Goal: Transaction & Acquisition: Obtain resource

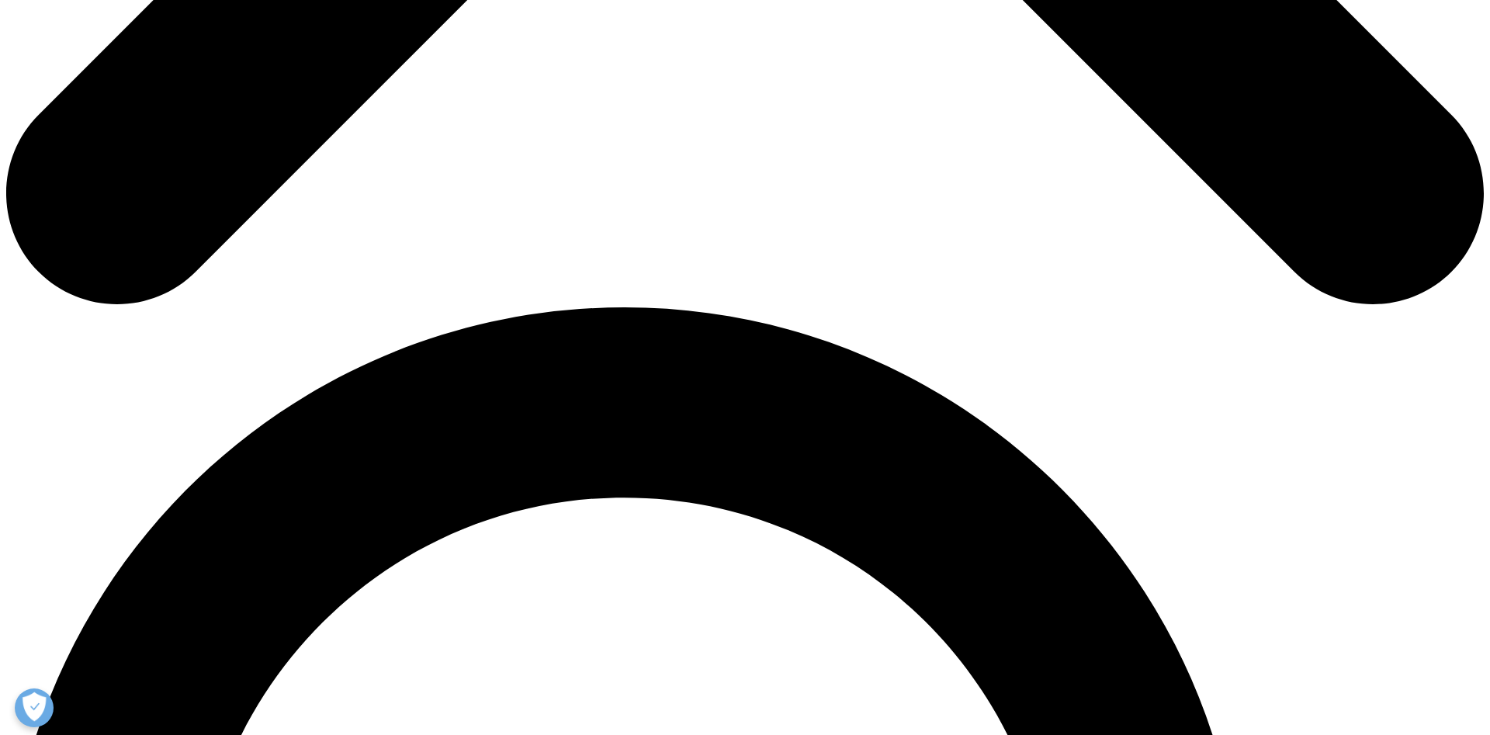
scroll to position [1098, 0]
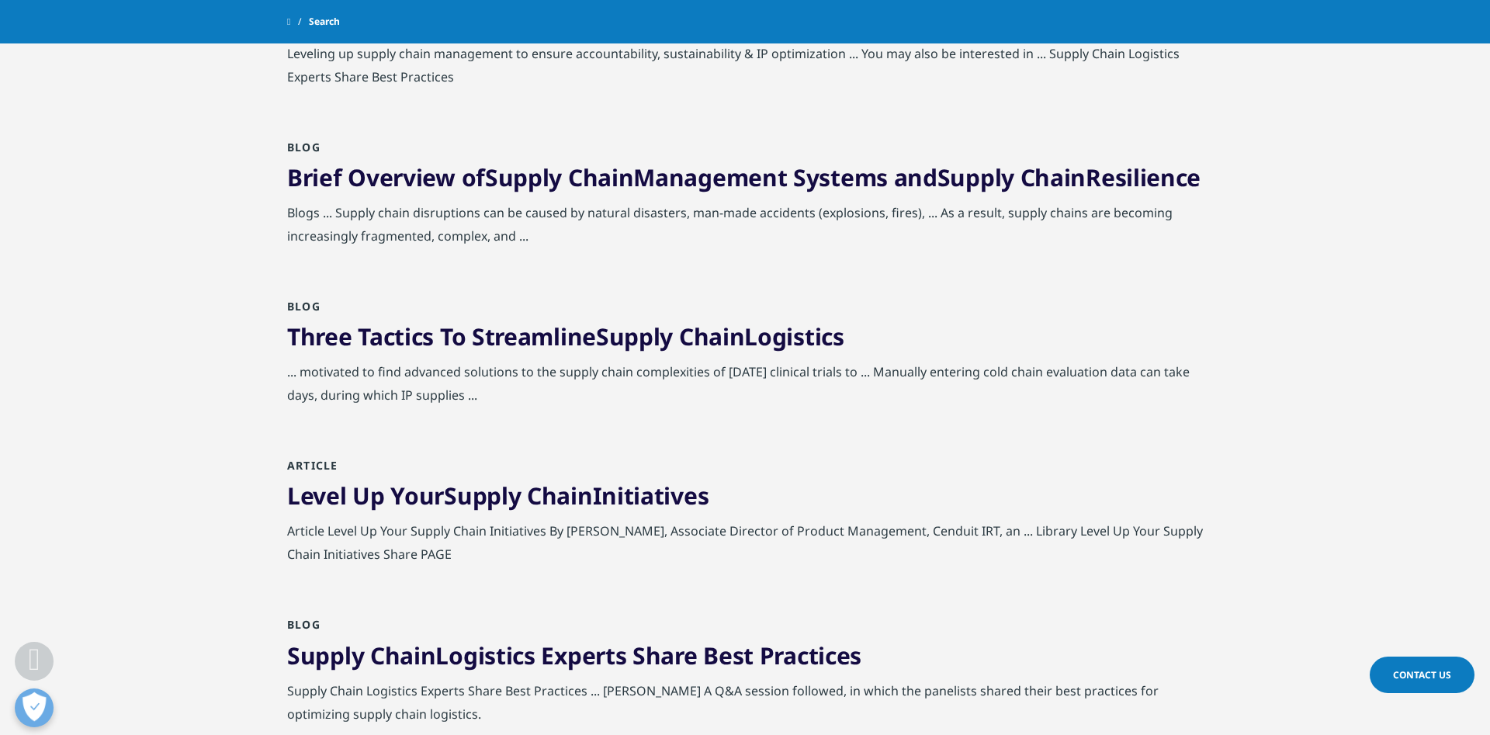
click at [504, 352] on link "Three Tactics To Streamline Supply Chain Logistics" at bounding box center [565, 336] width 557 height 32
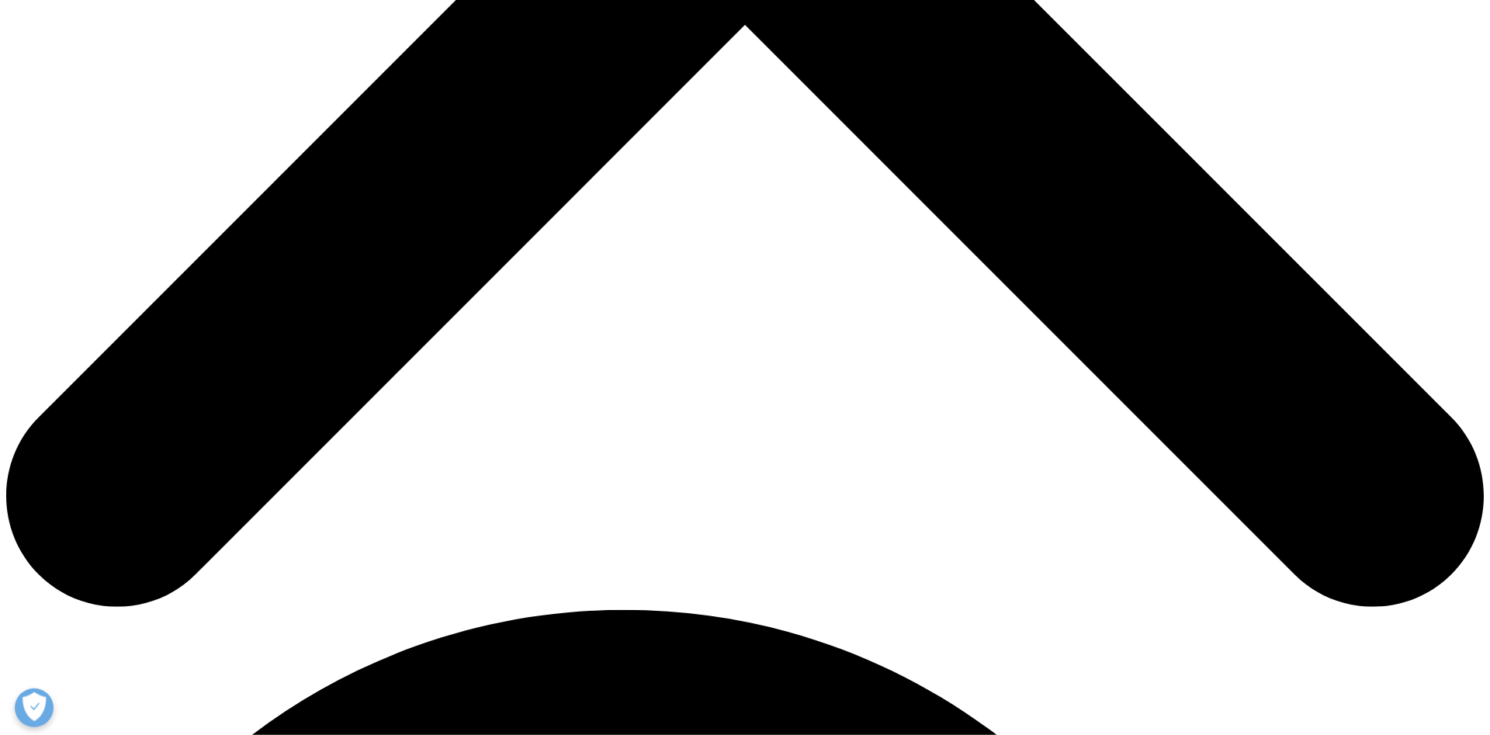
scroll to position [782, 0]
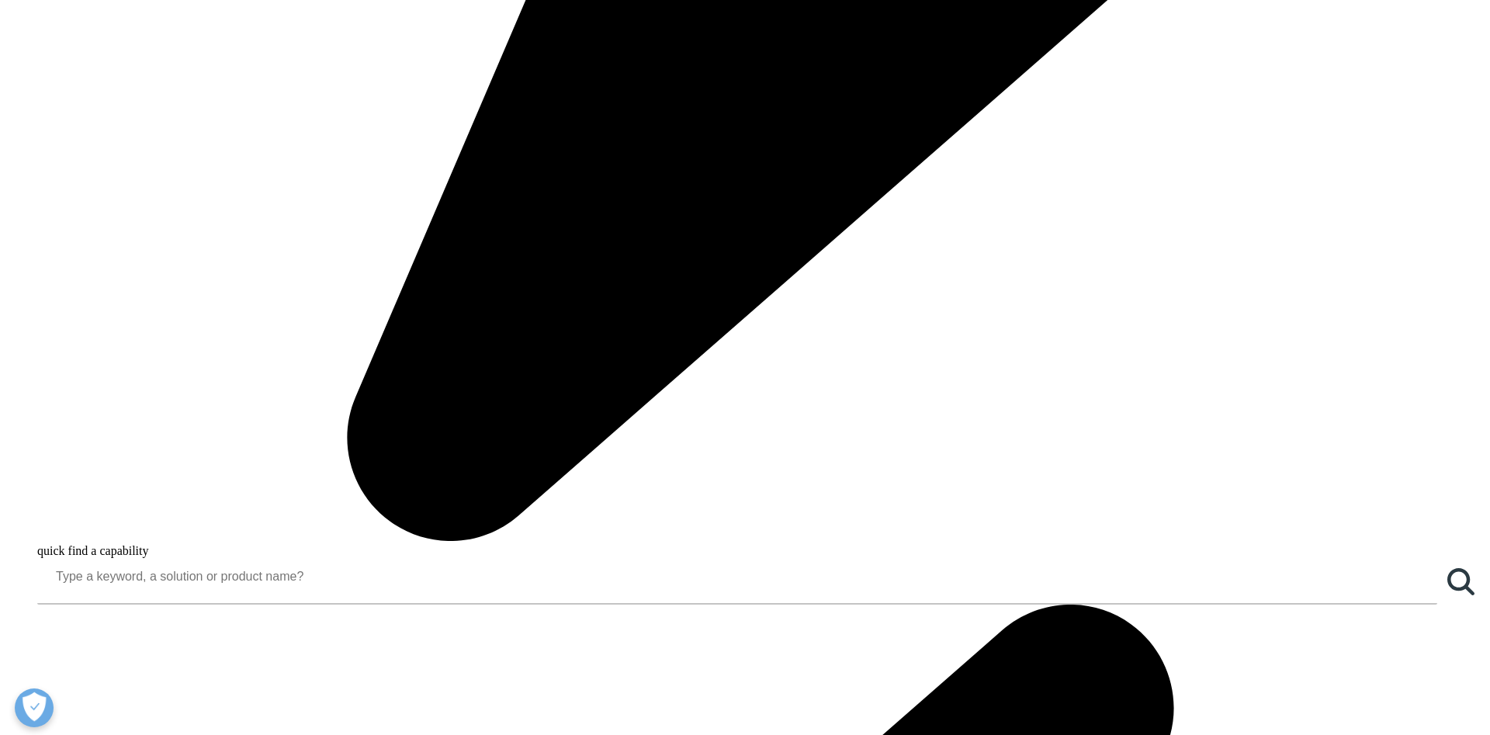
scroll to position [1587, 0]
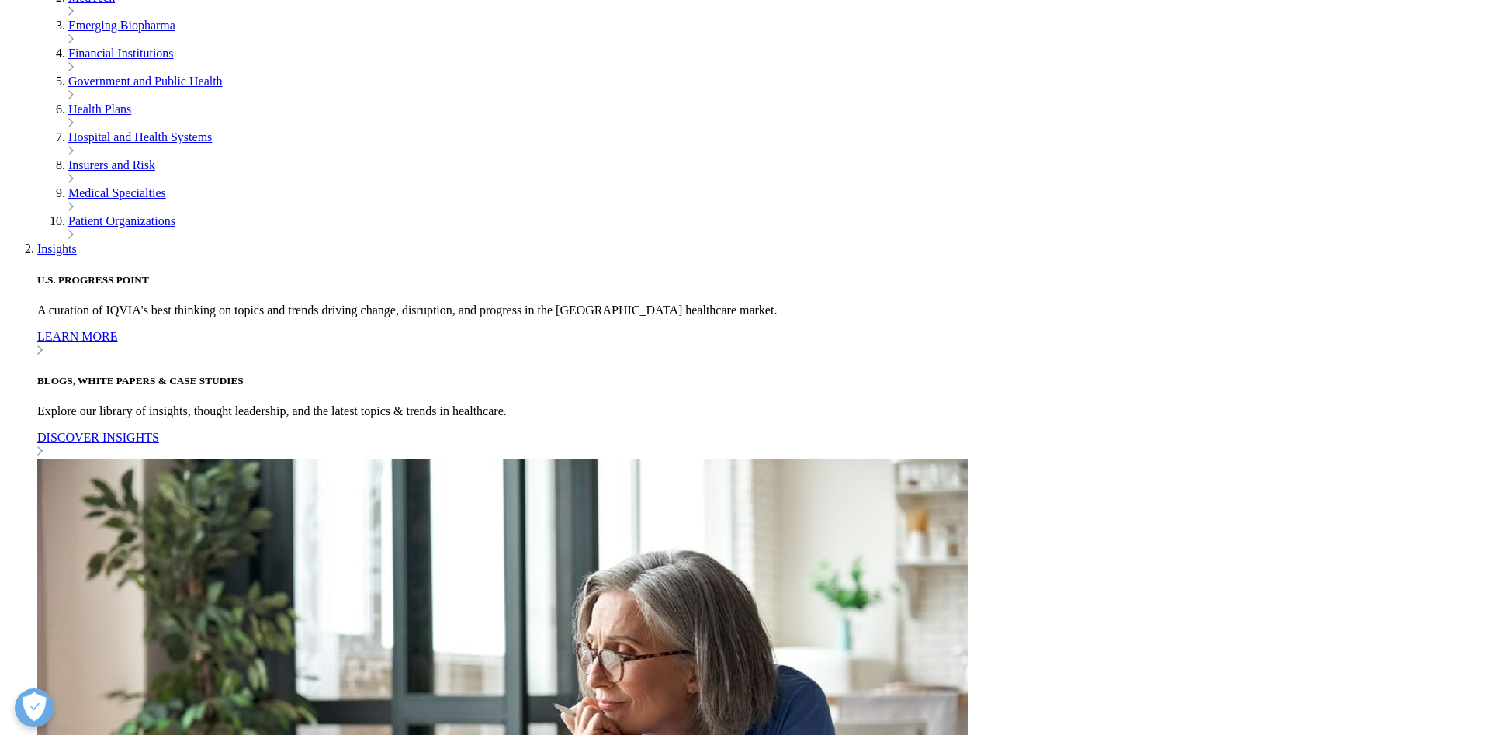
scroll to position [188, 916]
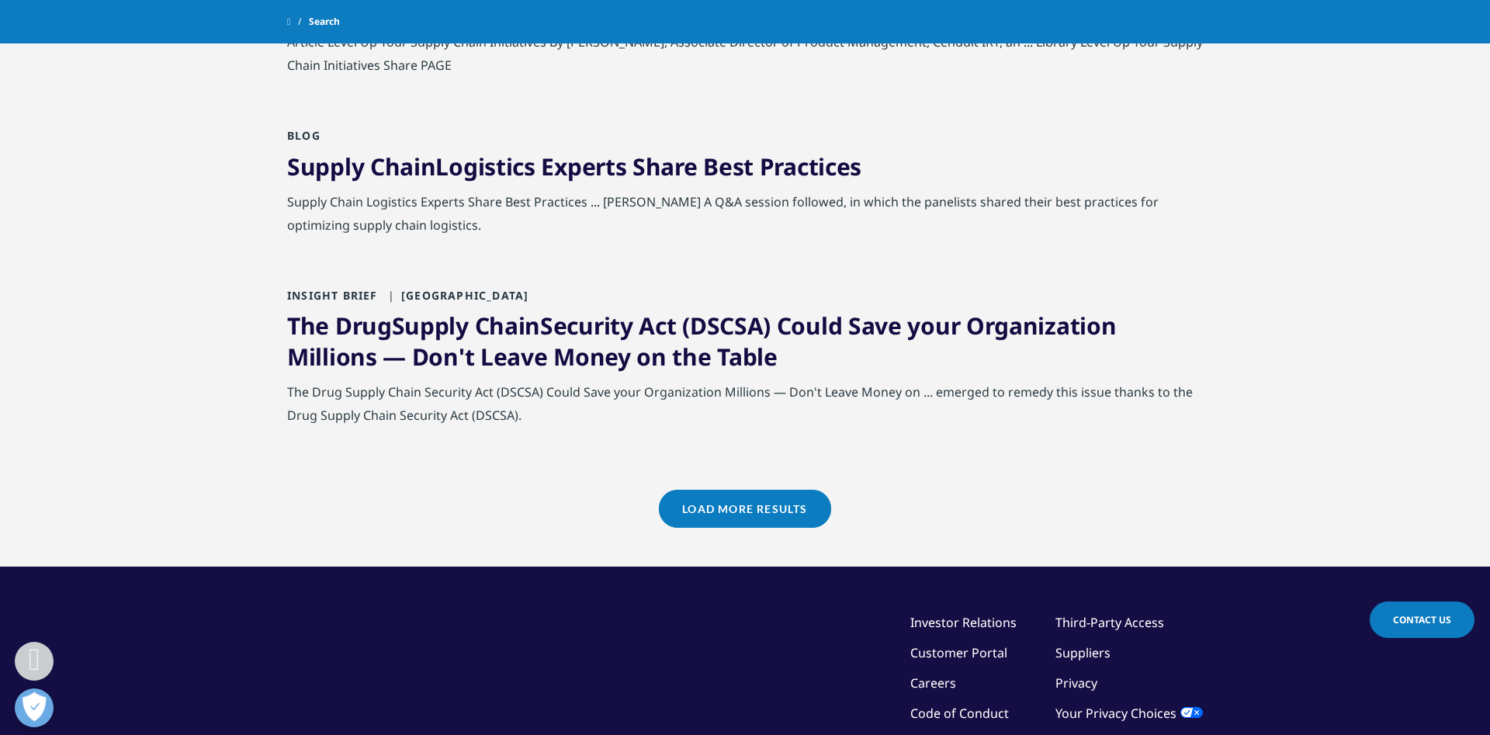
scroll to position [1587, 0]
click at [753, 528] on link "Load More Results" at bounding box center [744, 509] width 171 height 38
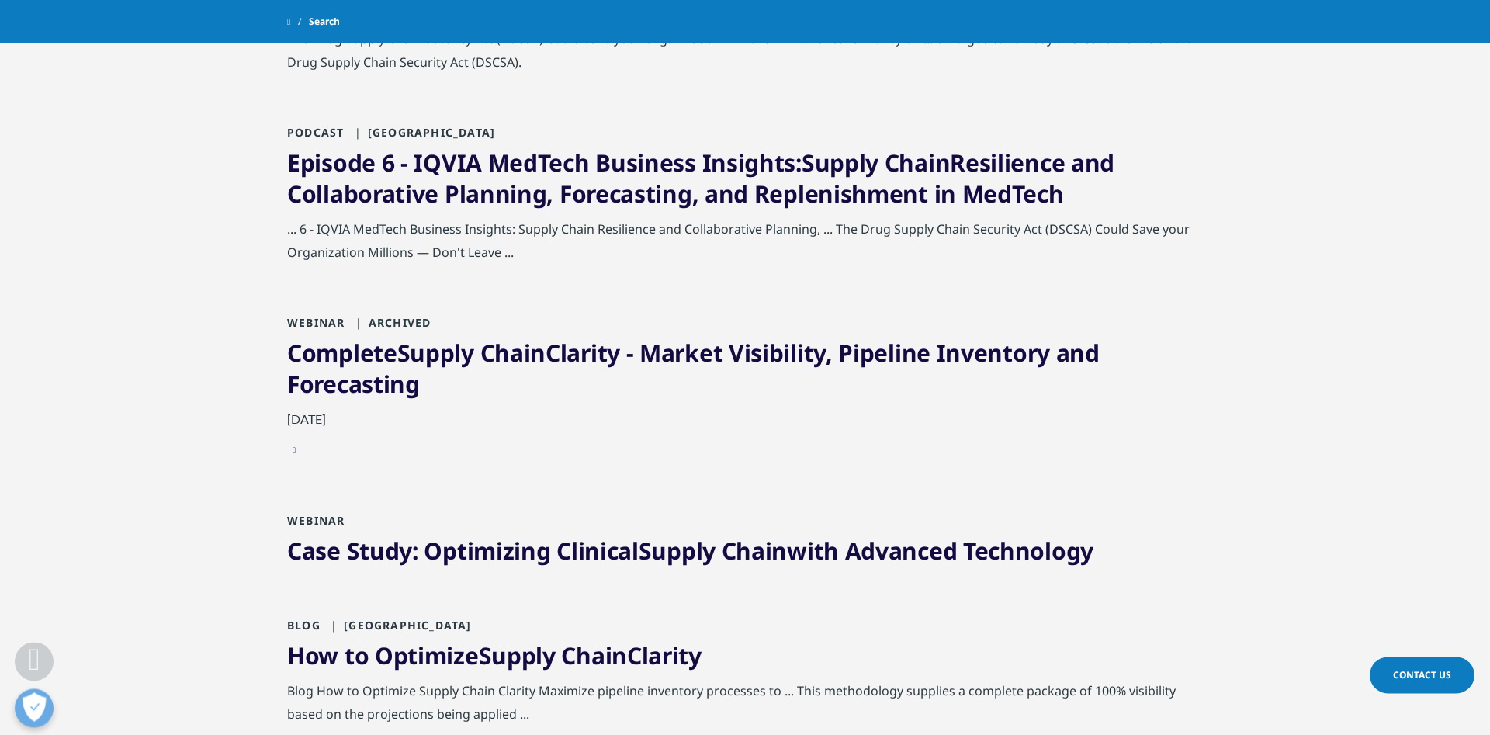
scroll to position [1978, 0]
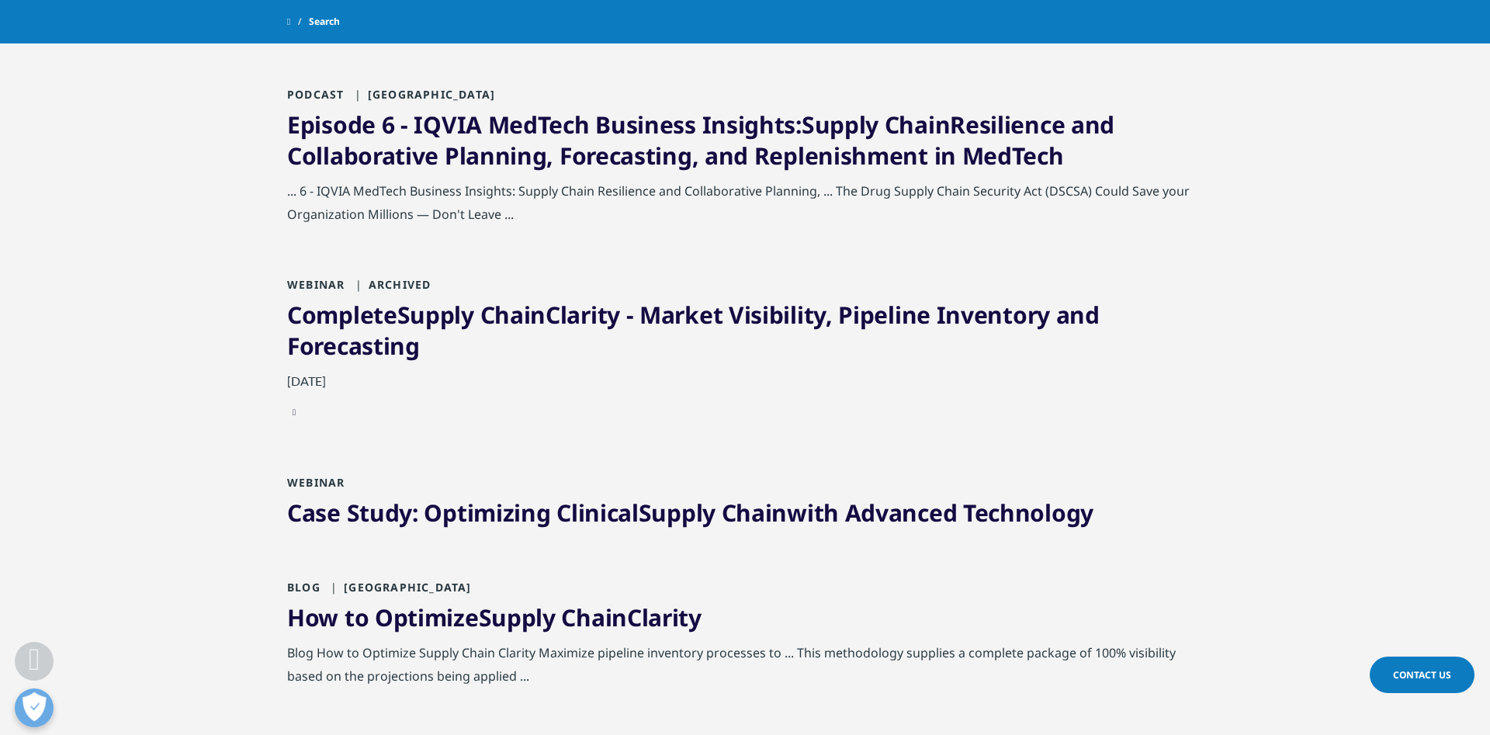
click at [408, 331] on span "Supply" at bounding box center [435, 315] width 77 height 32
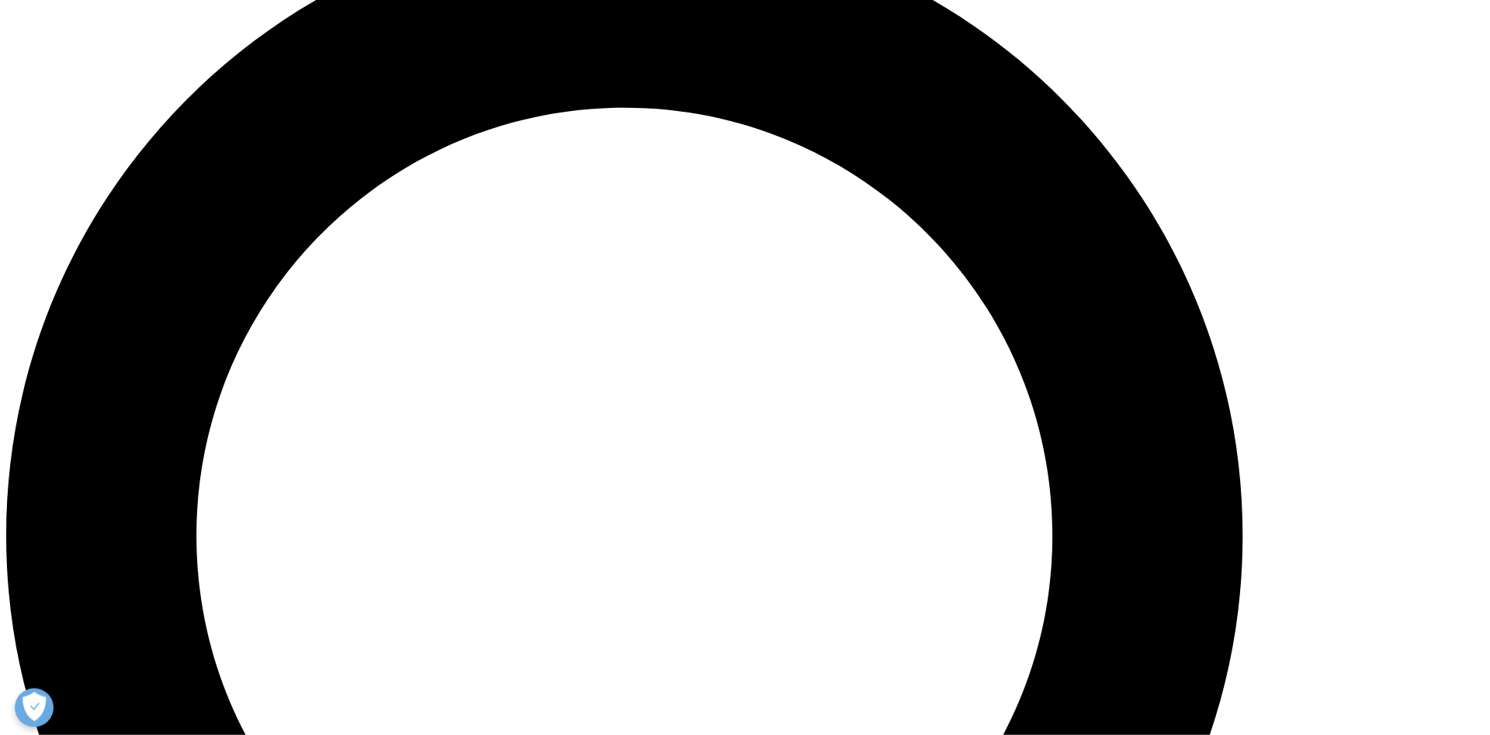
scroll to position [1617, 0]
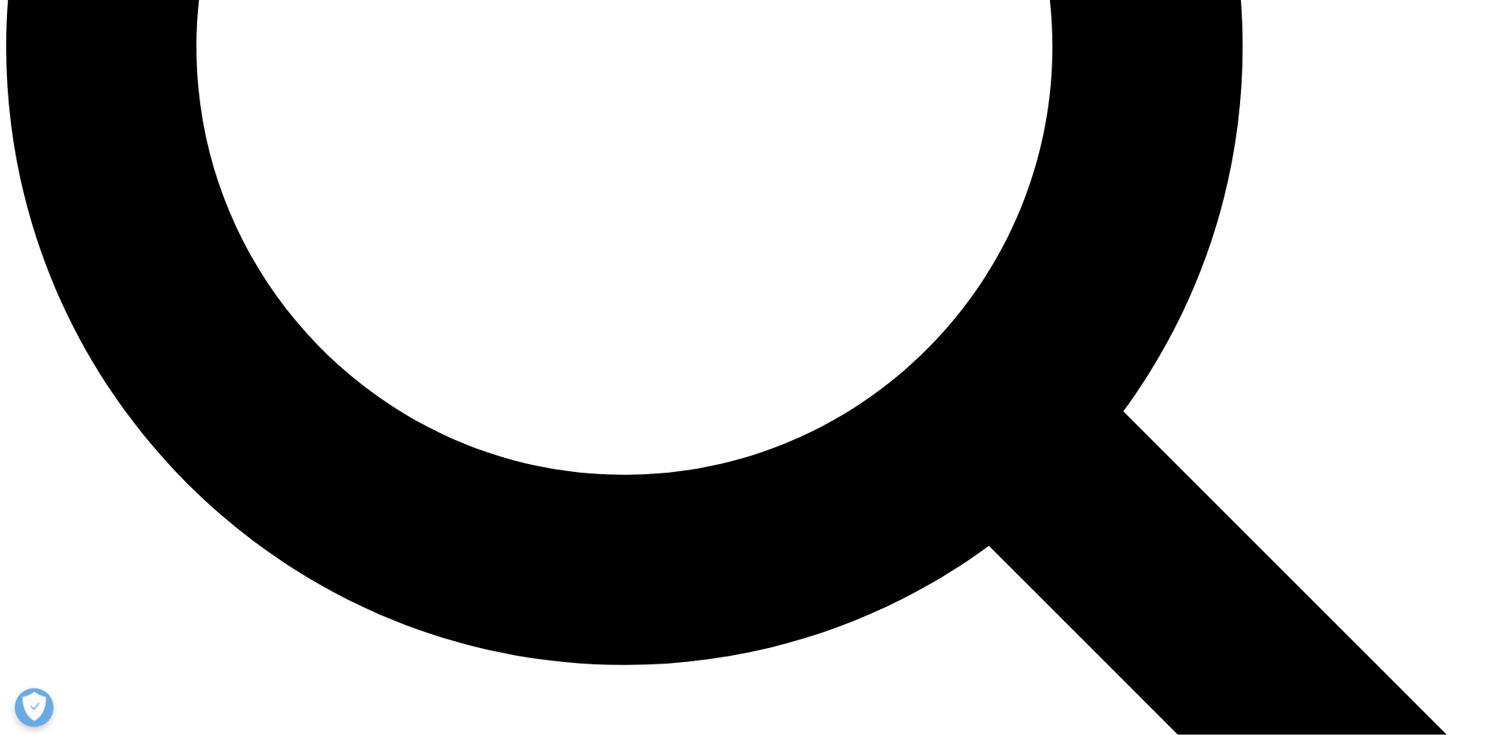
scroll to position [2106, 0]
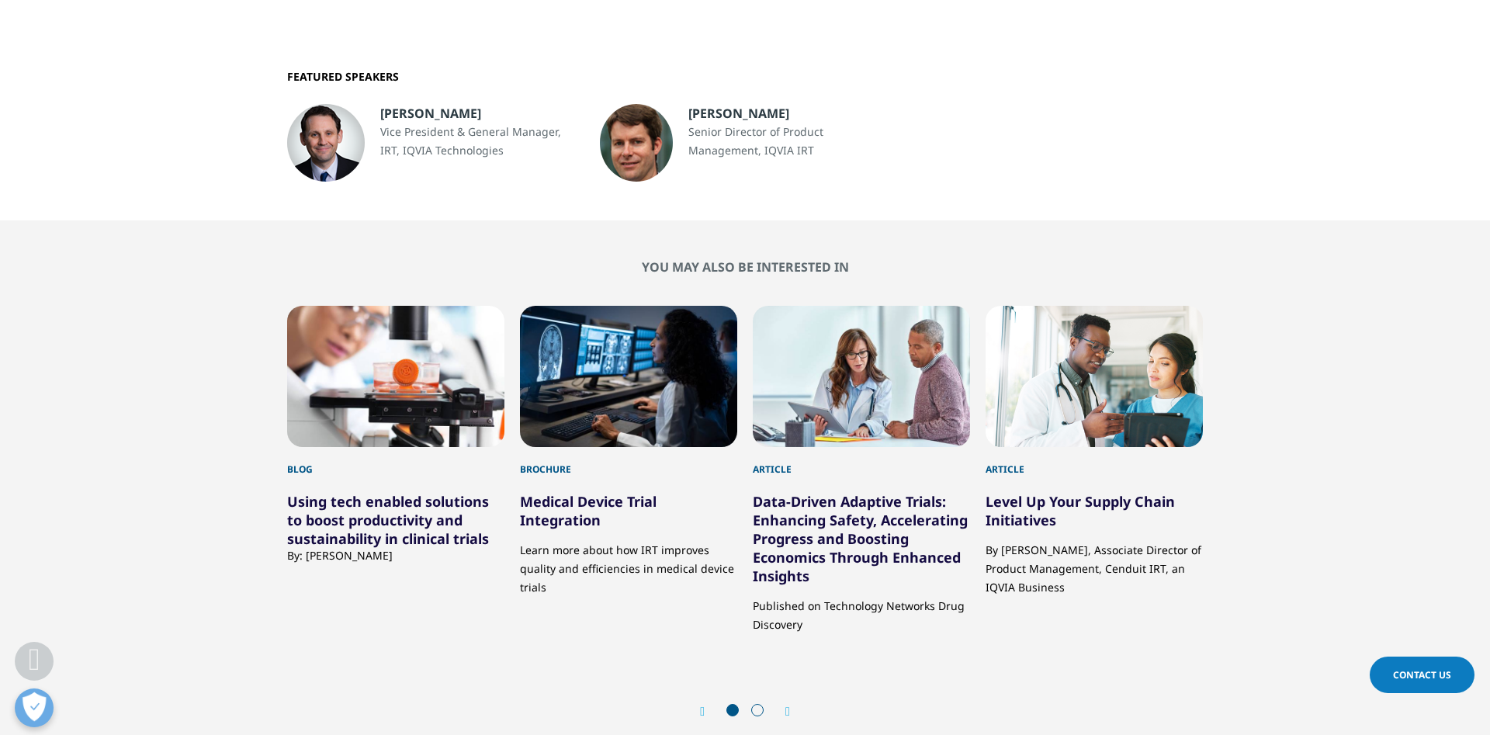
scroll to position [1369, 0]
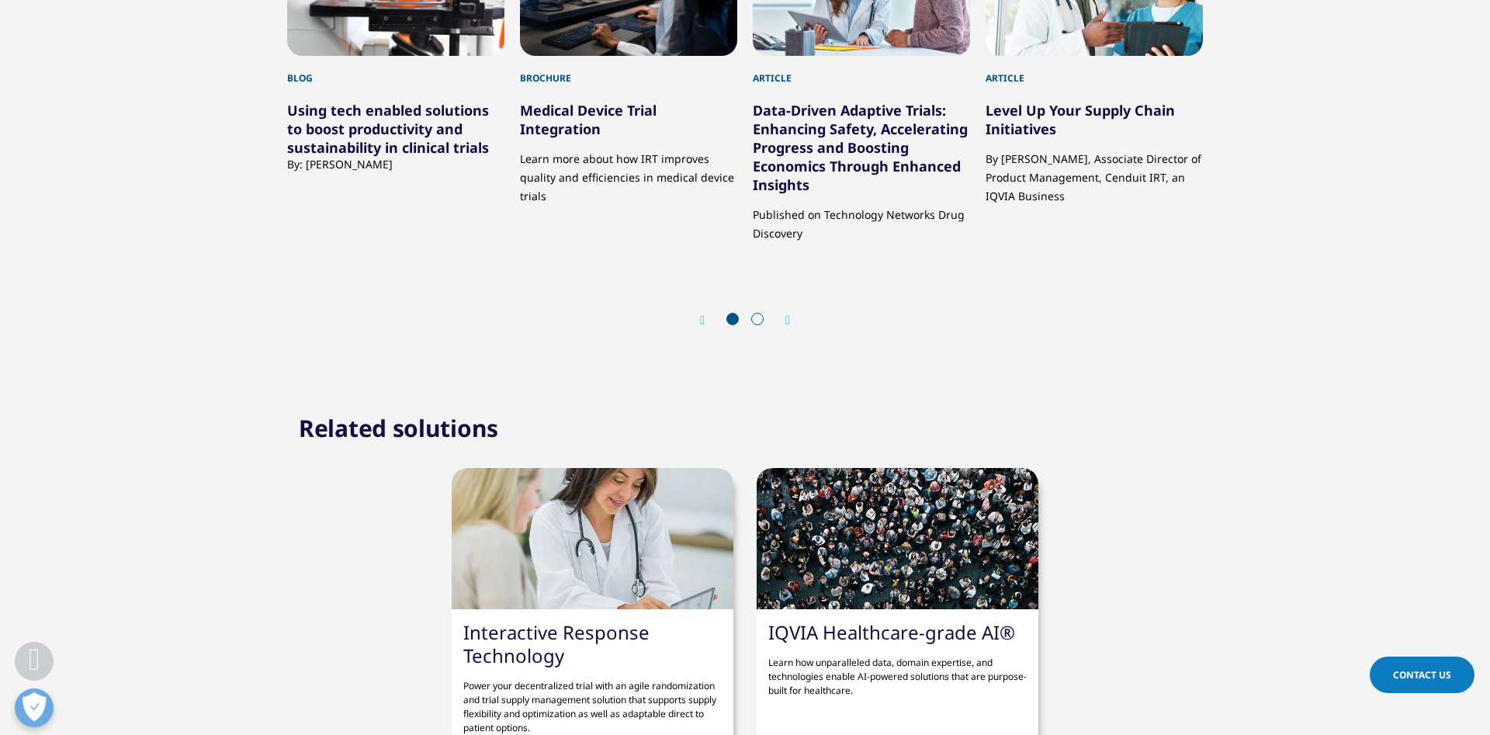
click at [763, 317] on span at bounding box center [757, 319] width 12 height 12
click at [760, 319] on span at bounding box center [757, 319] width 12 height 12
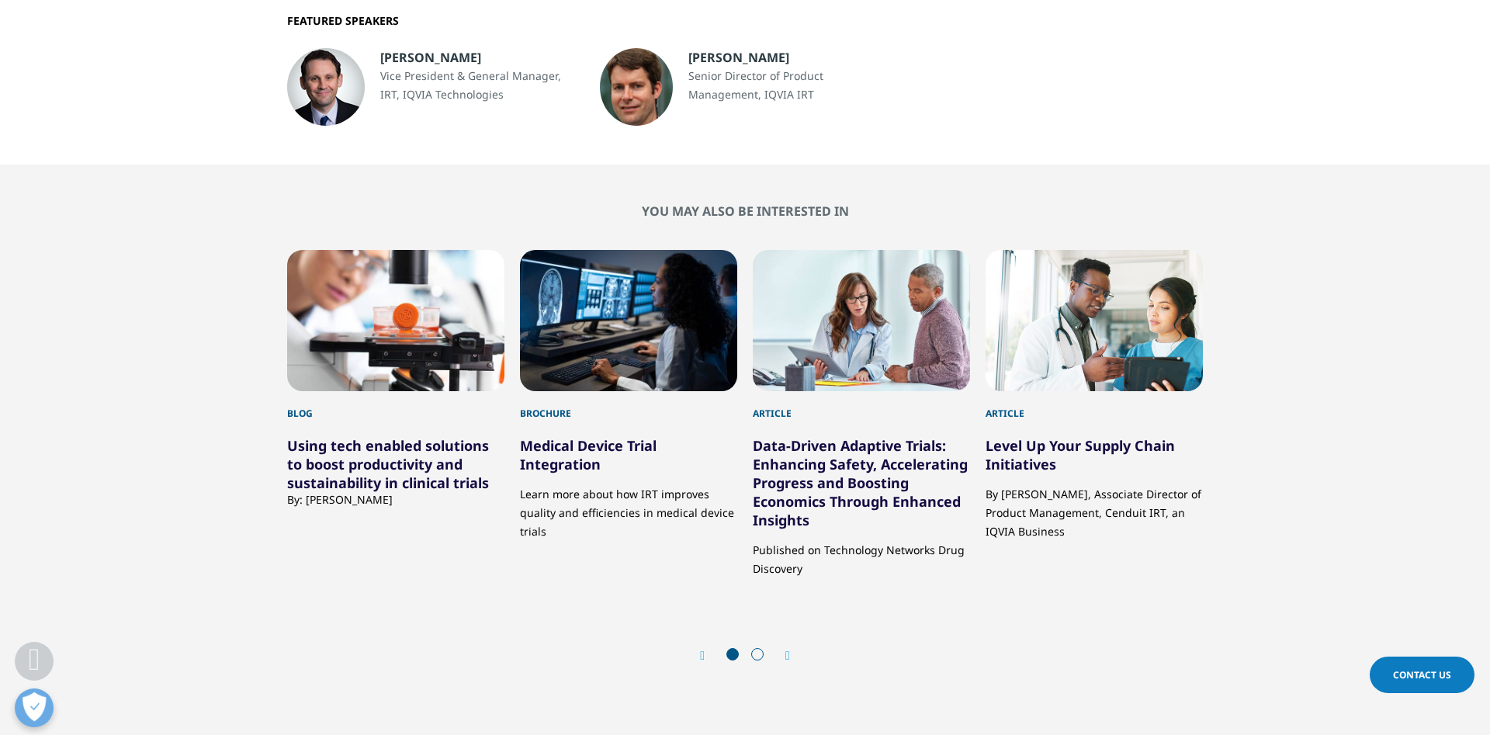
scroll to position [134, 300]
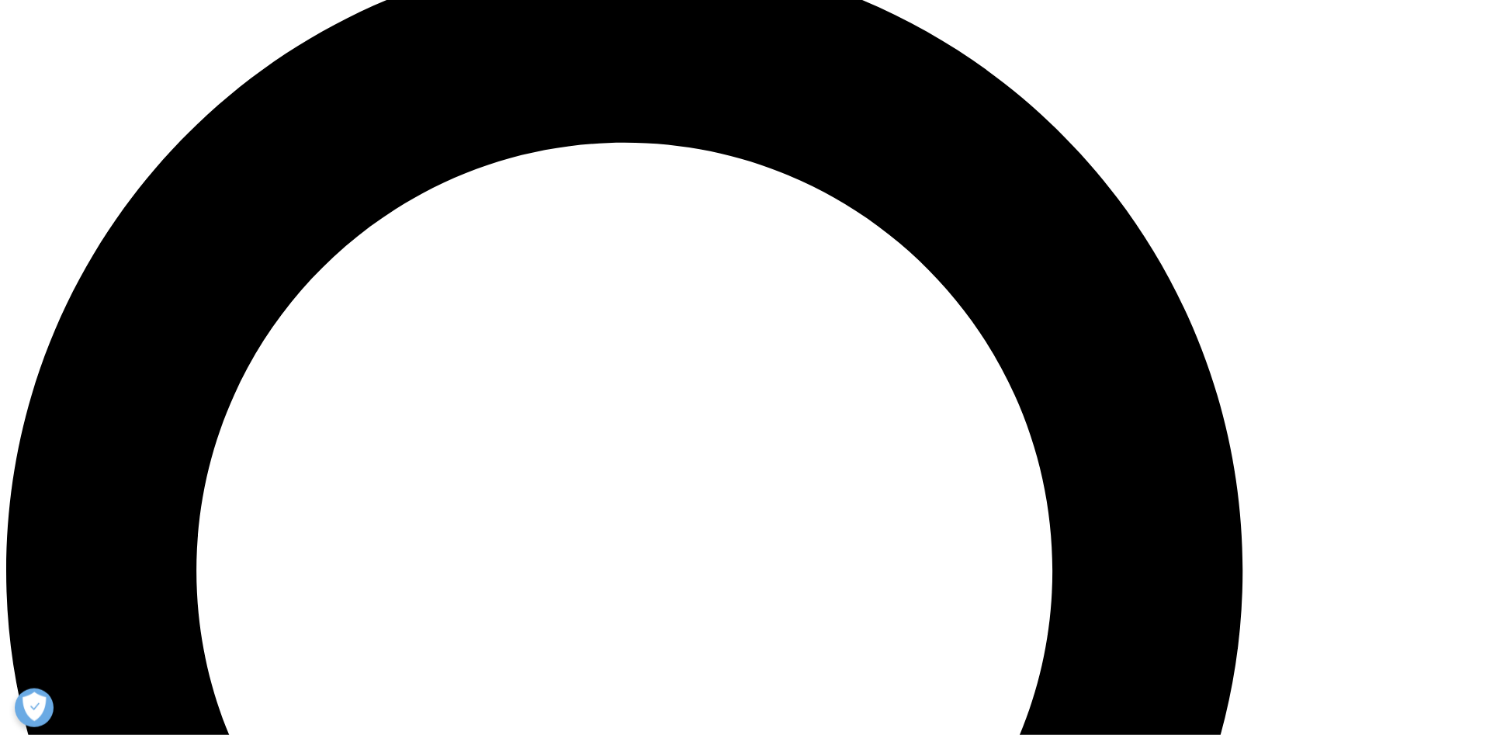
scroll to position [1552, 0]
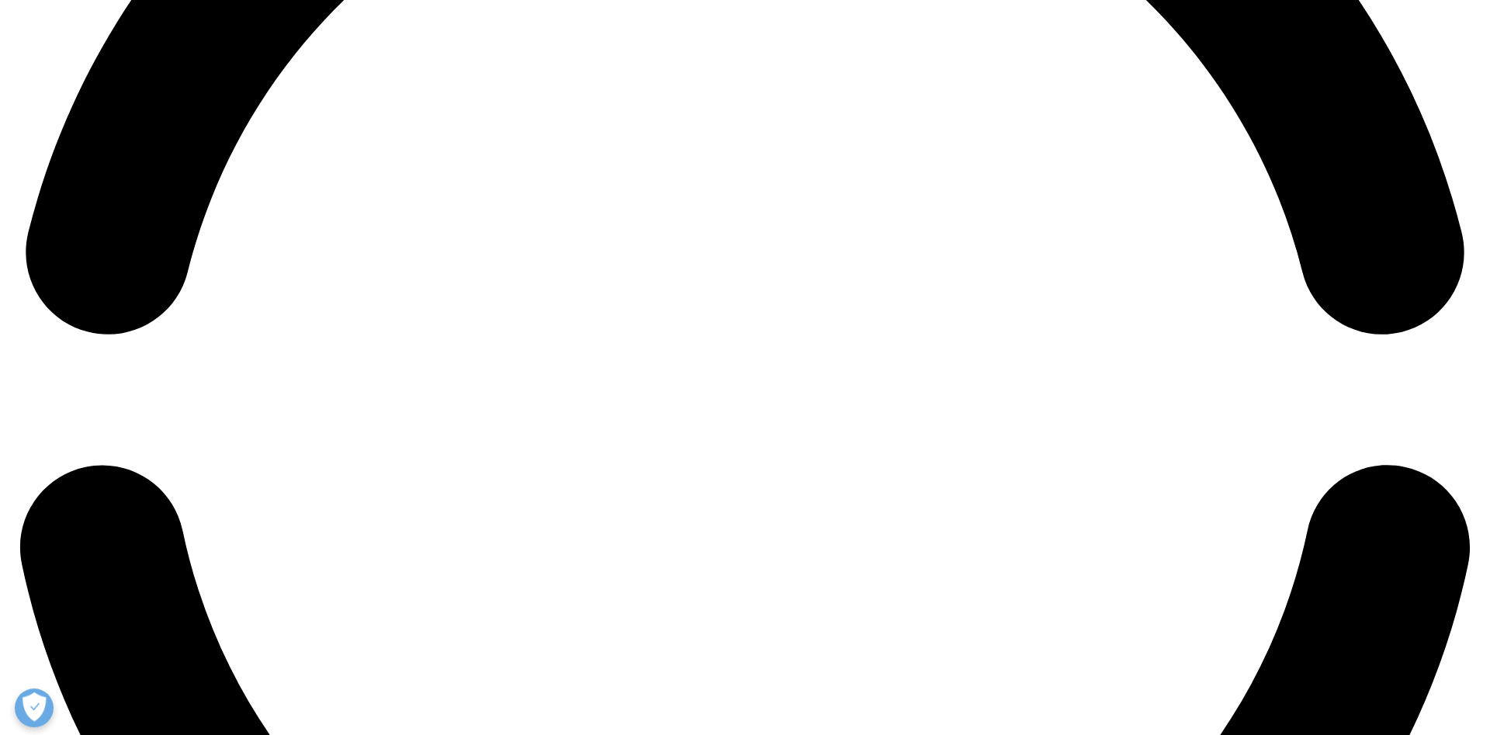
scroll to position [3312, 0]
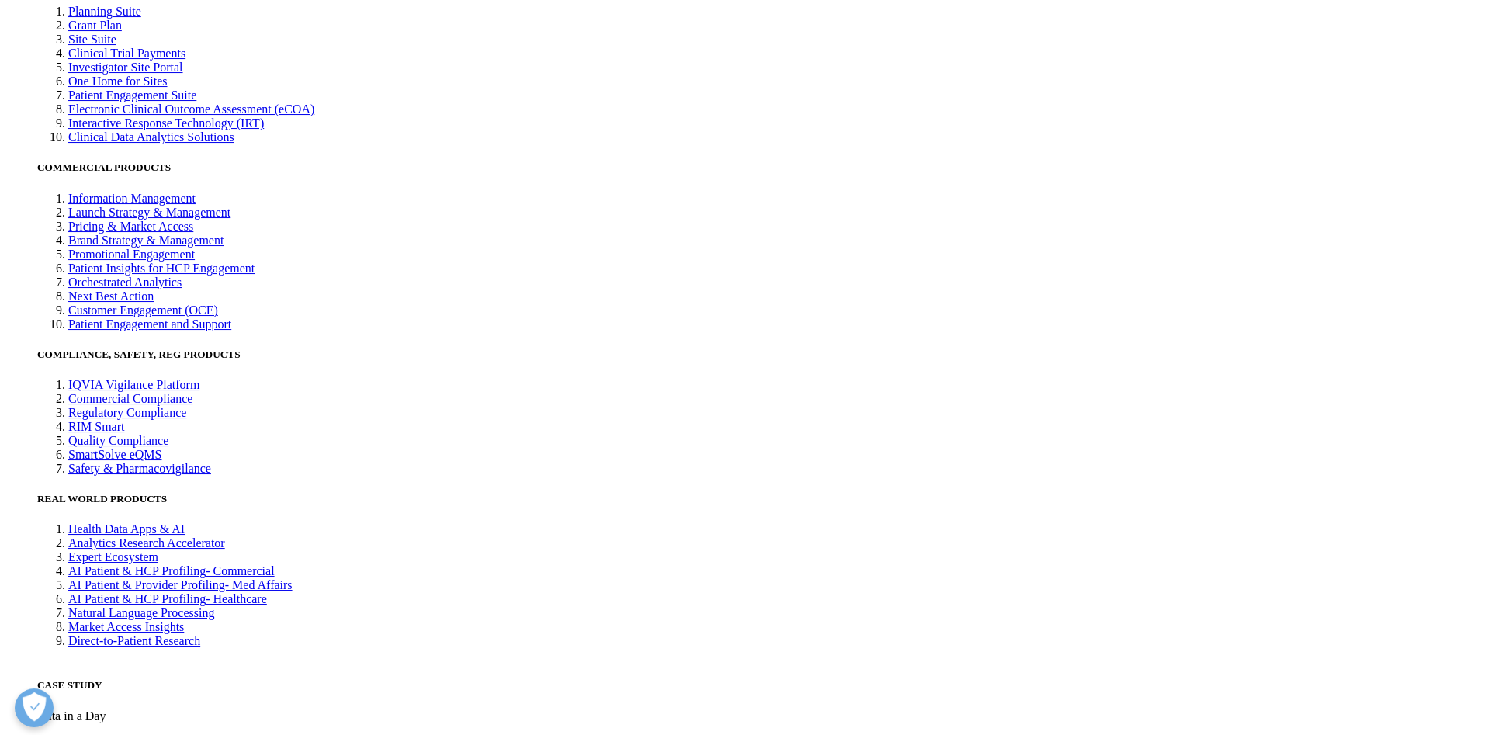
scroll to position [3996, 0]
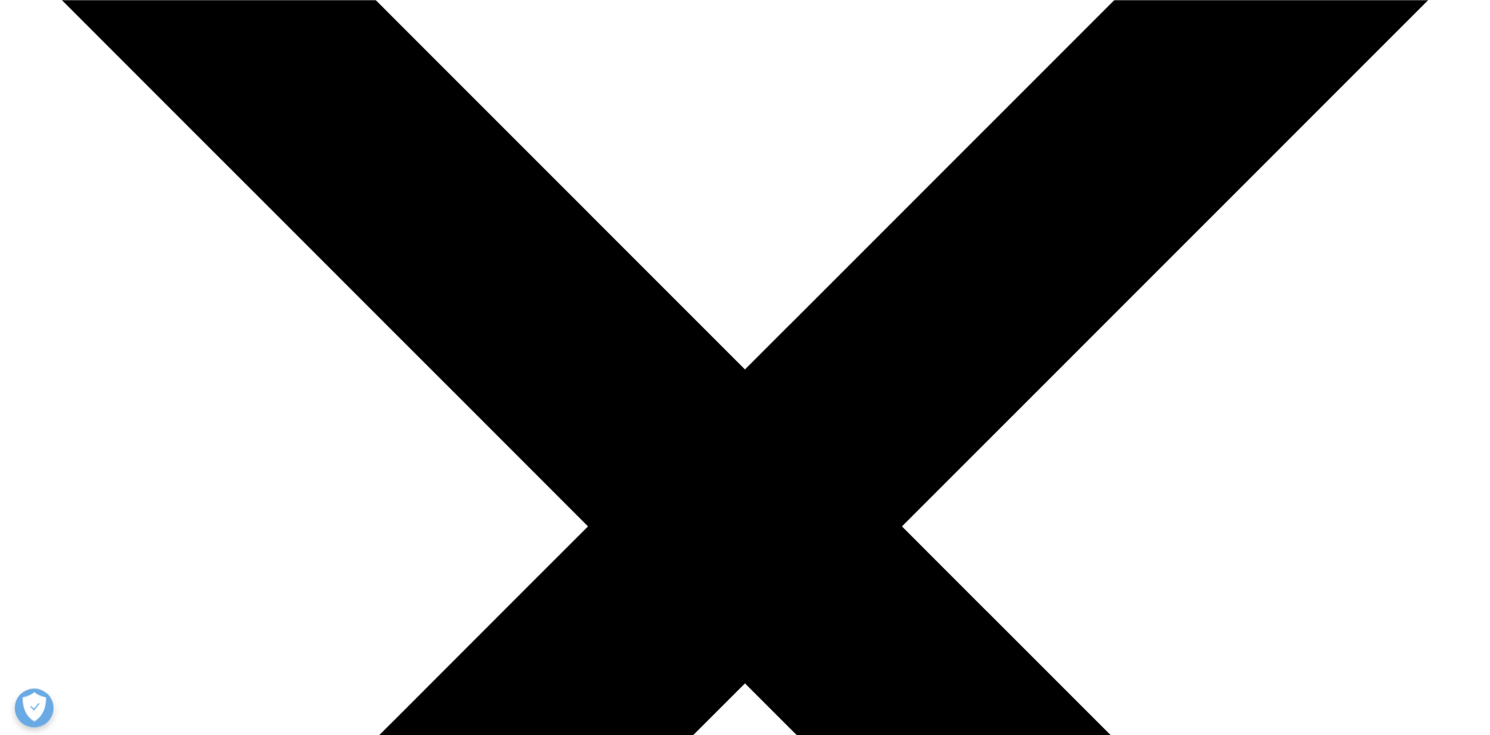
scroll to position [391, 0]
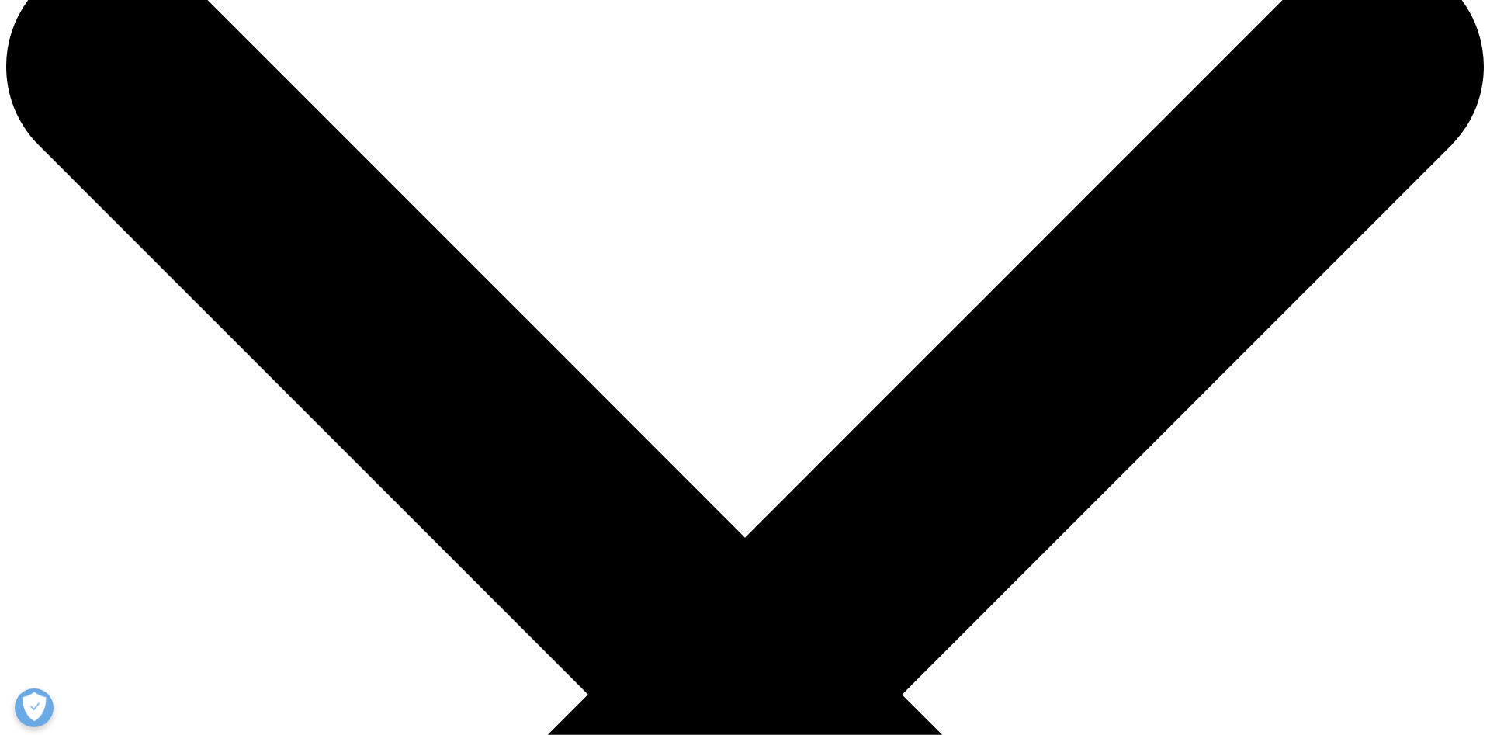
scroll to position [98, 0]
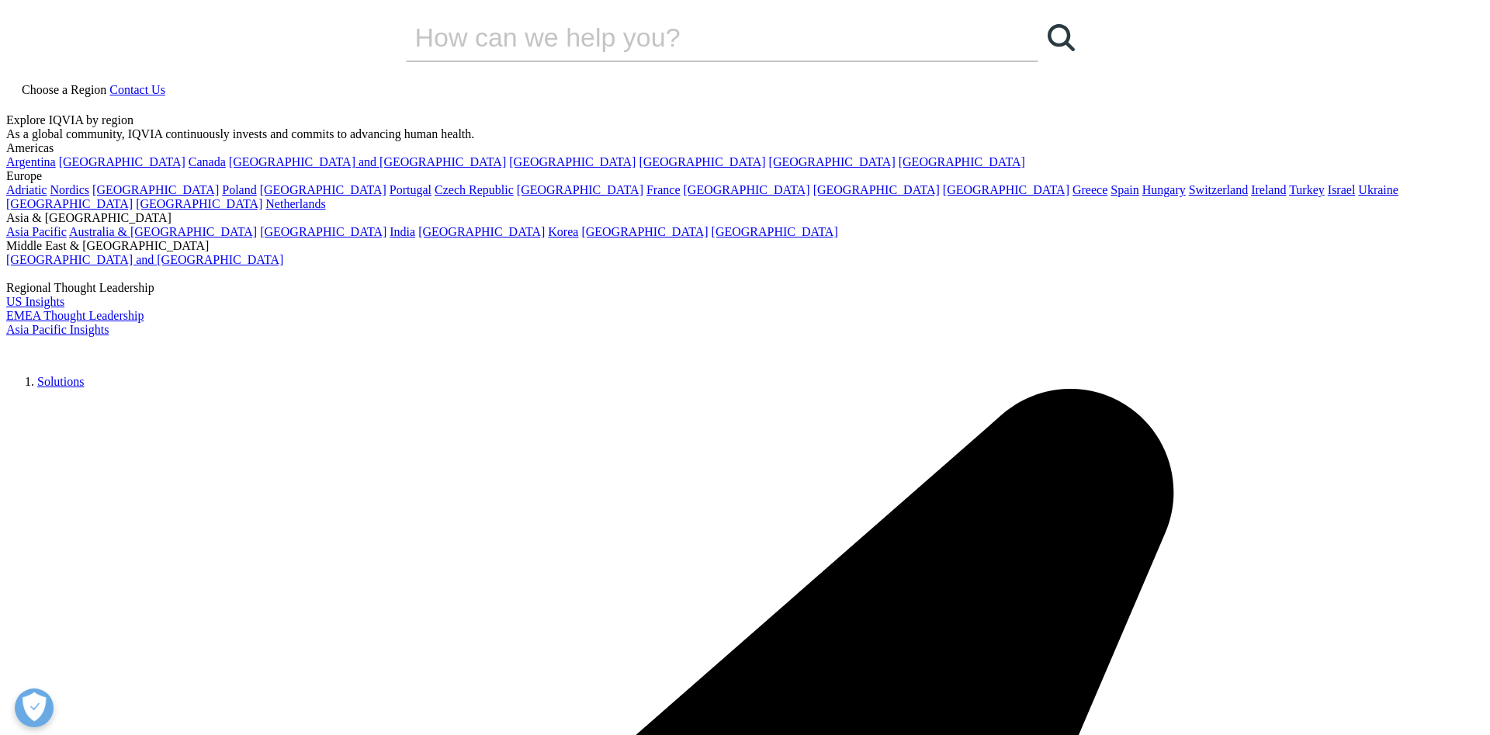
drag, startPoint x: 615, startPoint y: 509, endPoint x: 612, endPoint y: 500, distance: 9.6
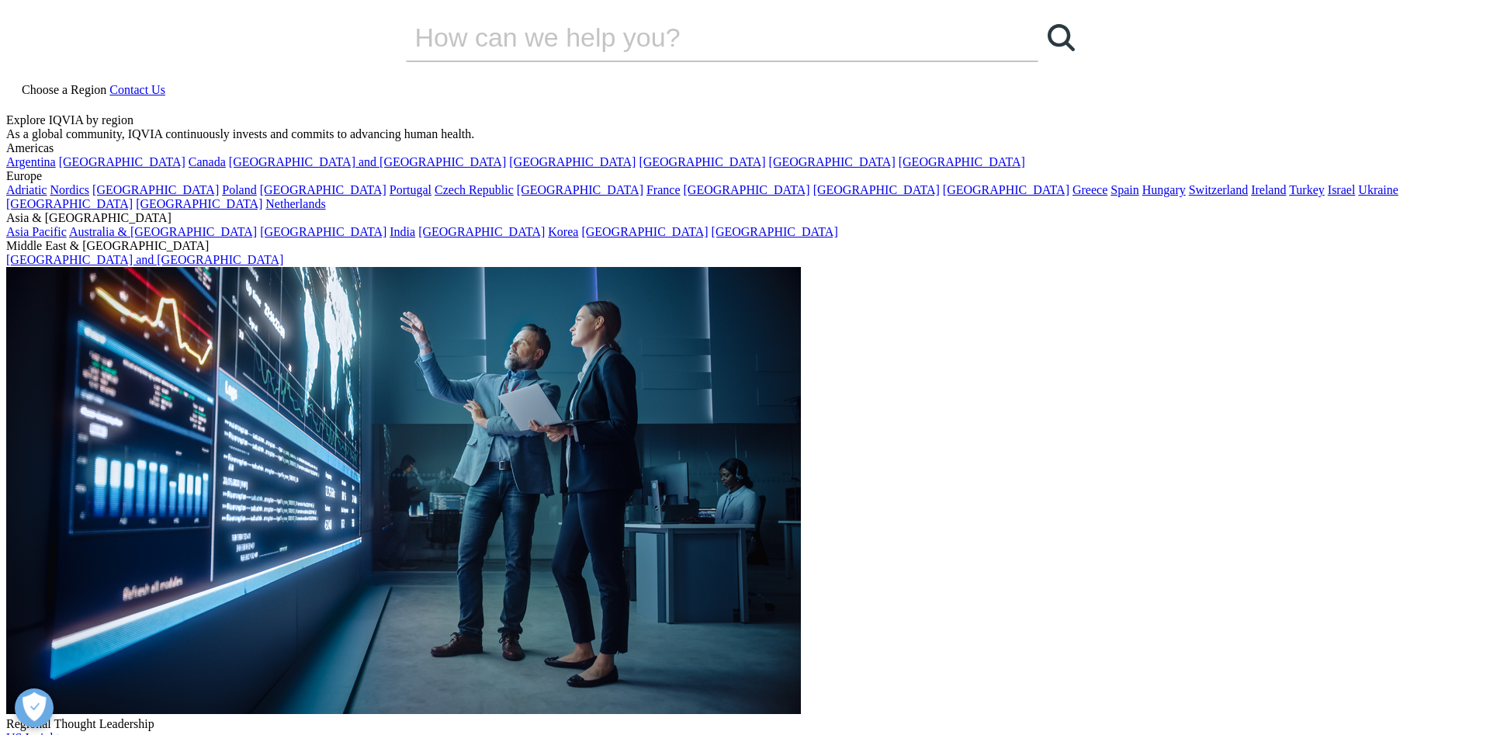
paste input "Global Medicines Spending"
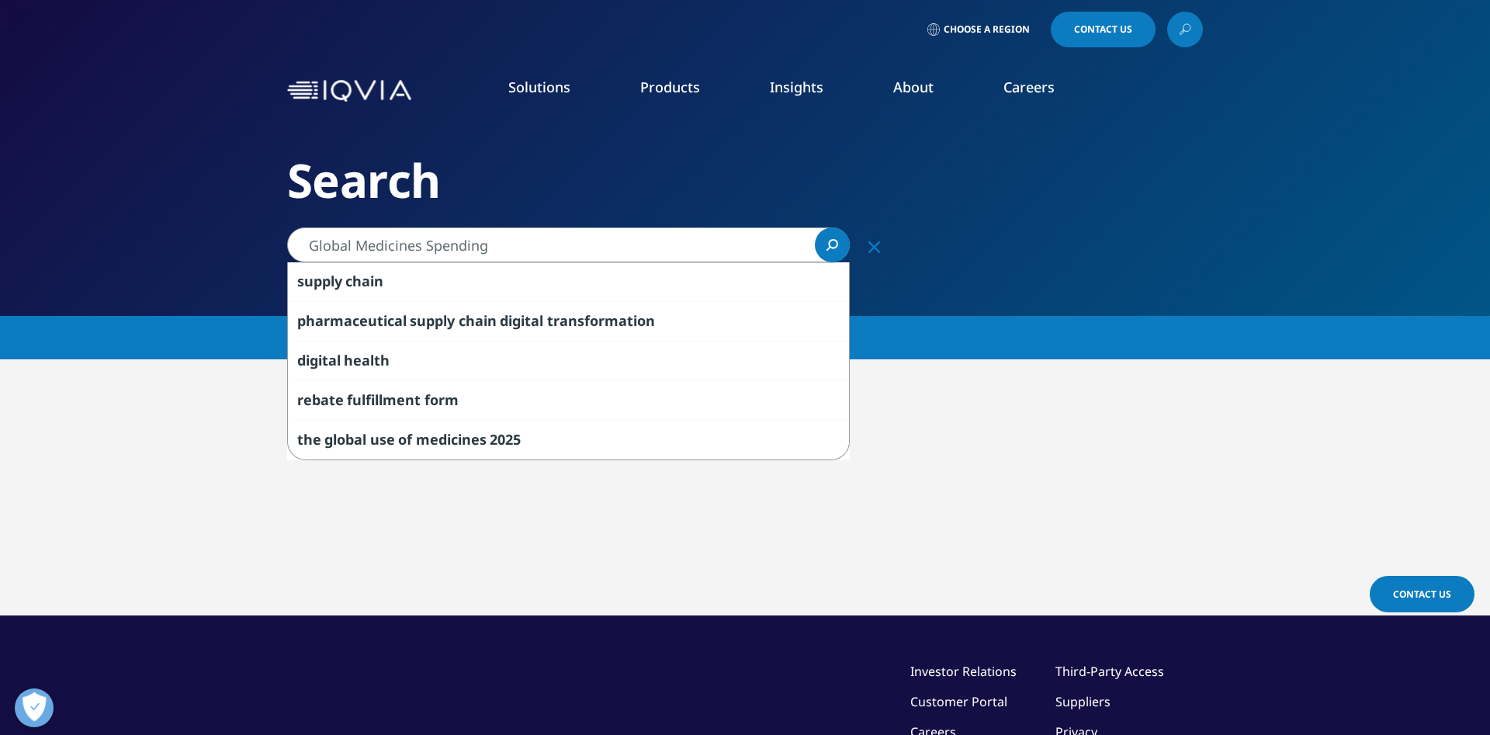
type input "Global Medicines Spending"
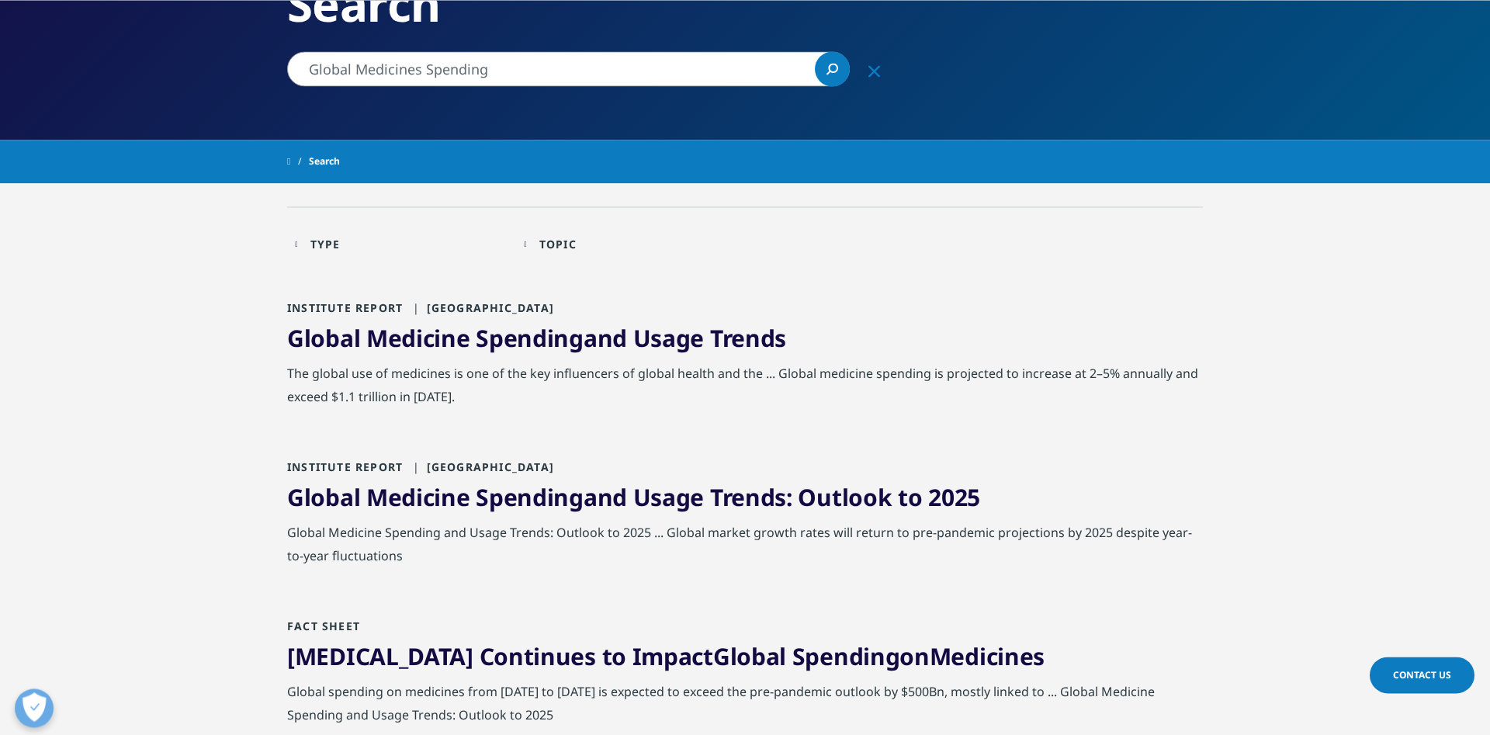
scroll to position [196, 0]
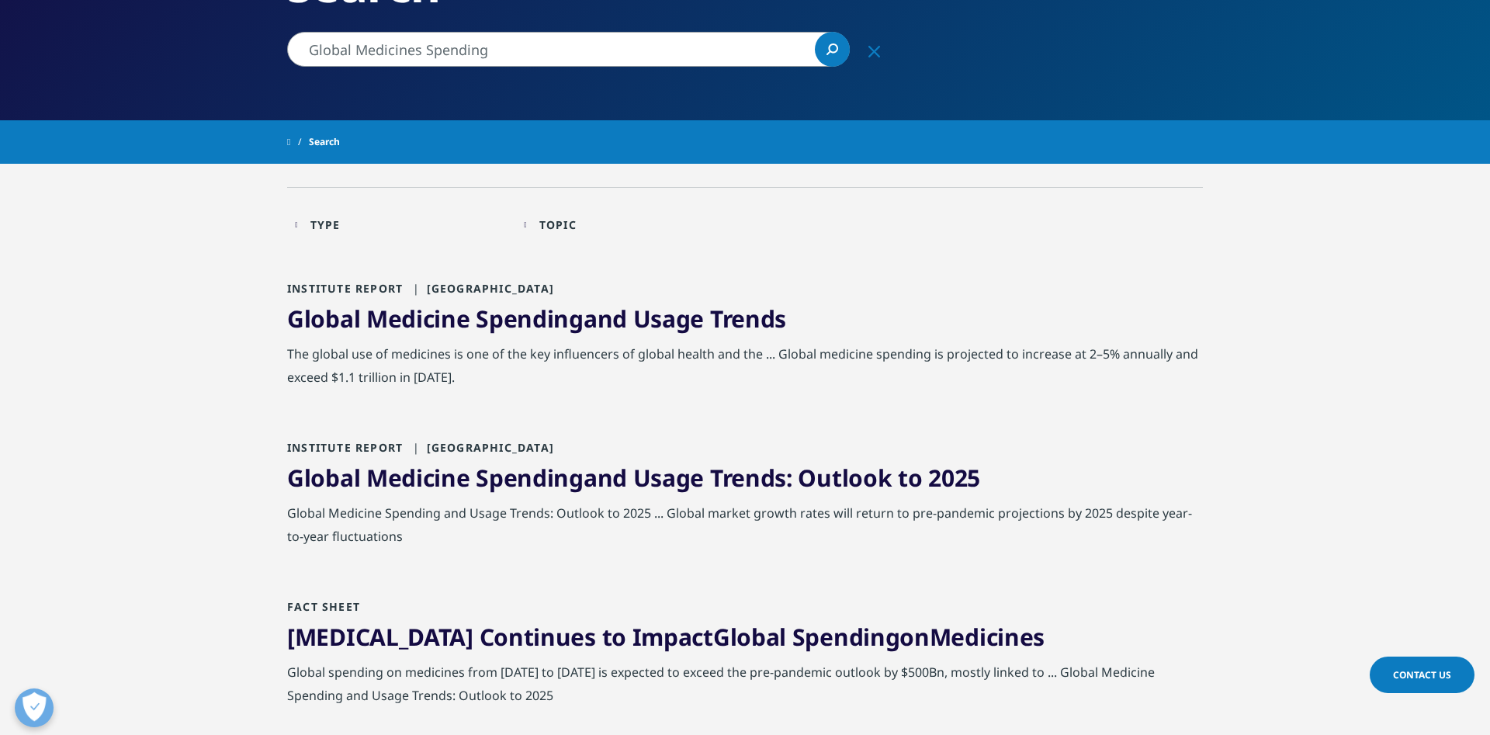
click at [691, 318] on link "Global Medicine Spending and Usage Trends" at bounding box center [536, 319] width 499 height 32
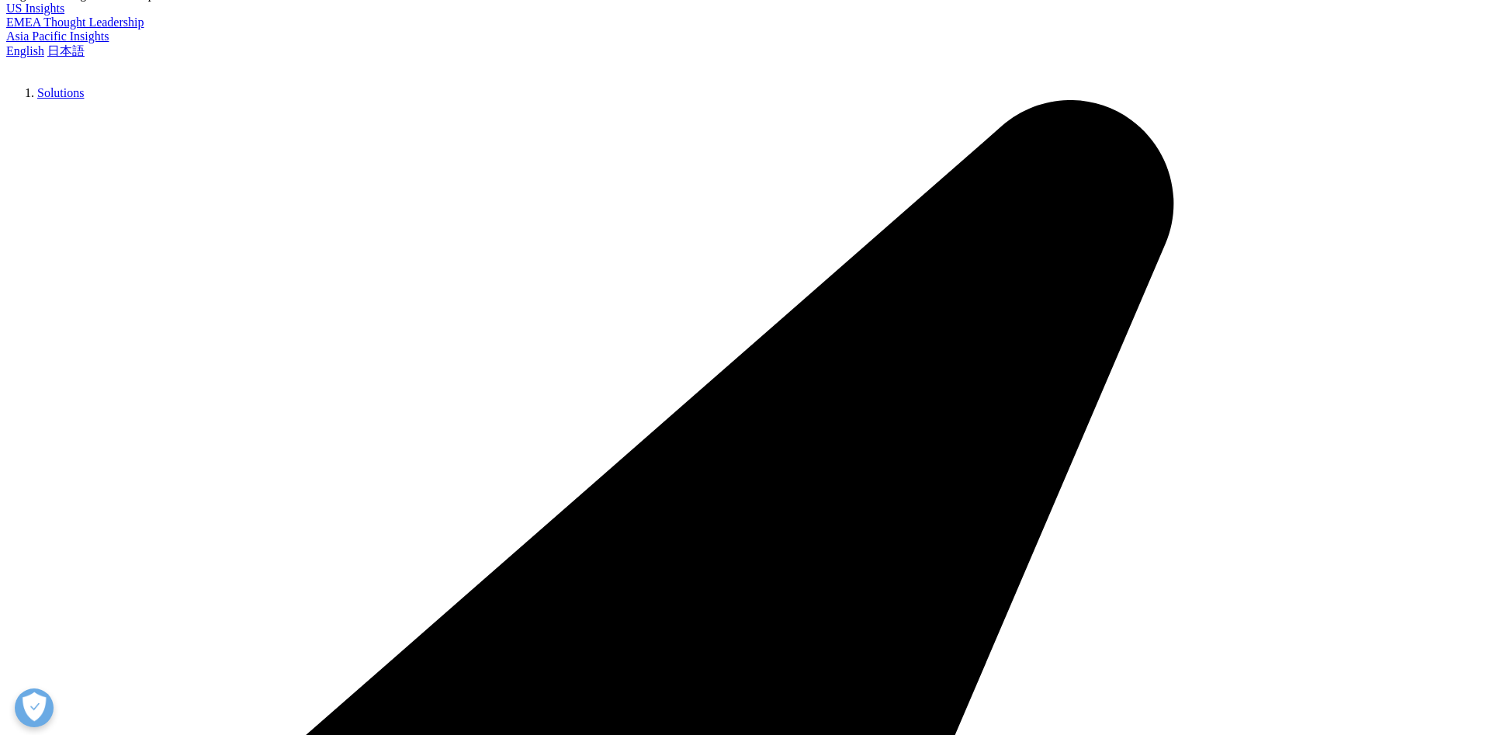
scroll to position [770, 916]
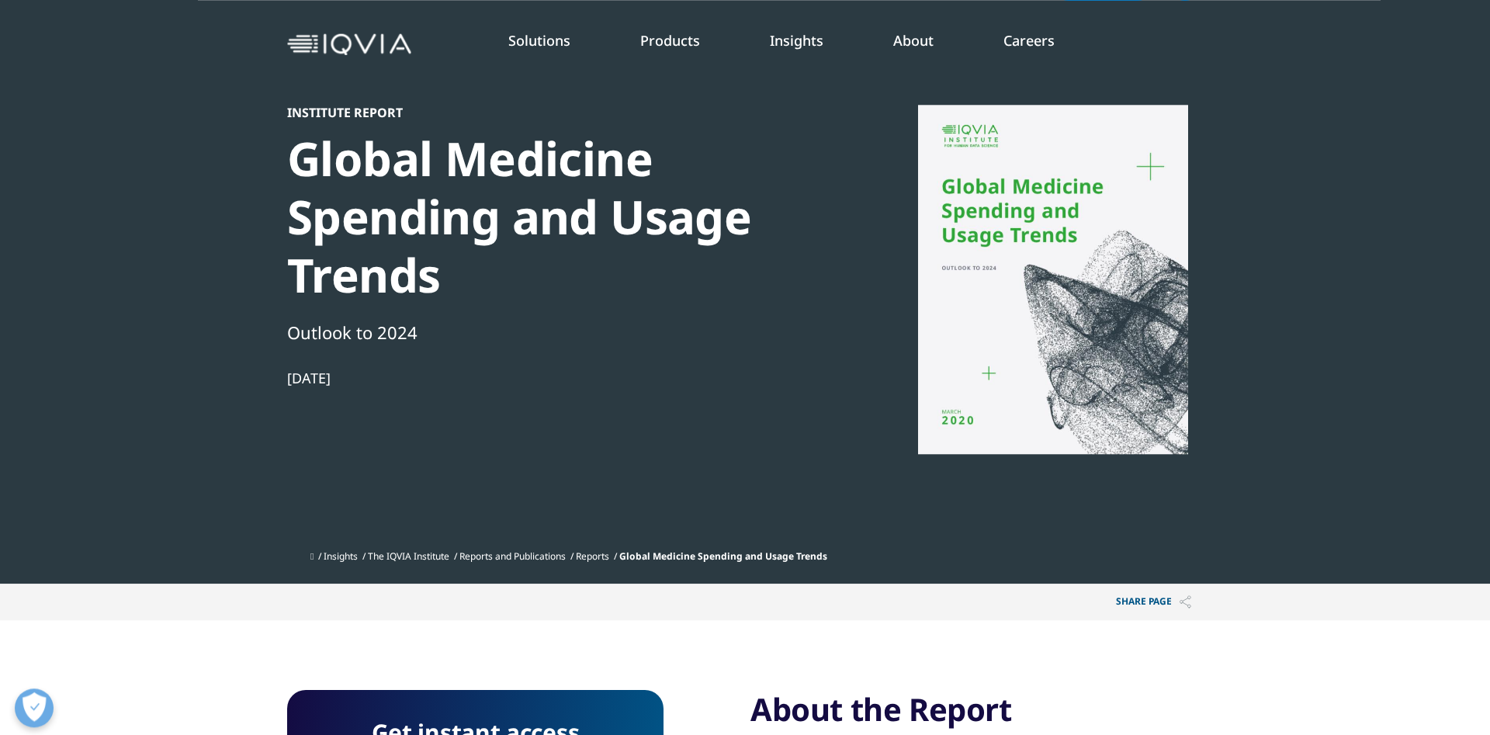
scroll to position [0, 0]
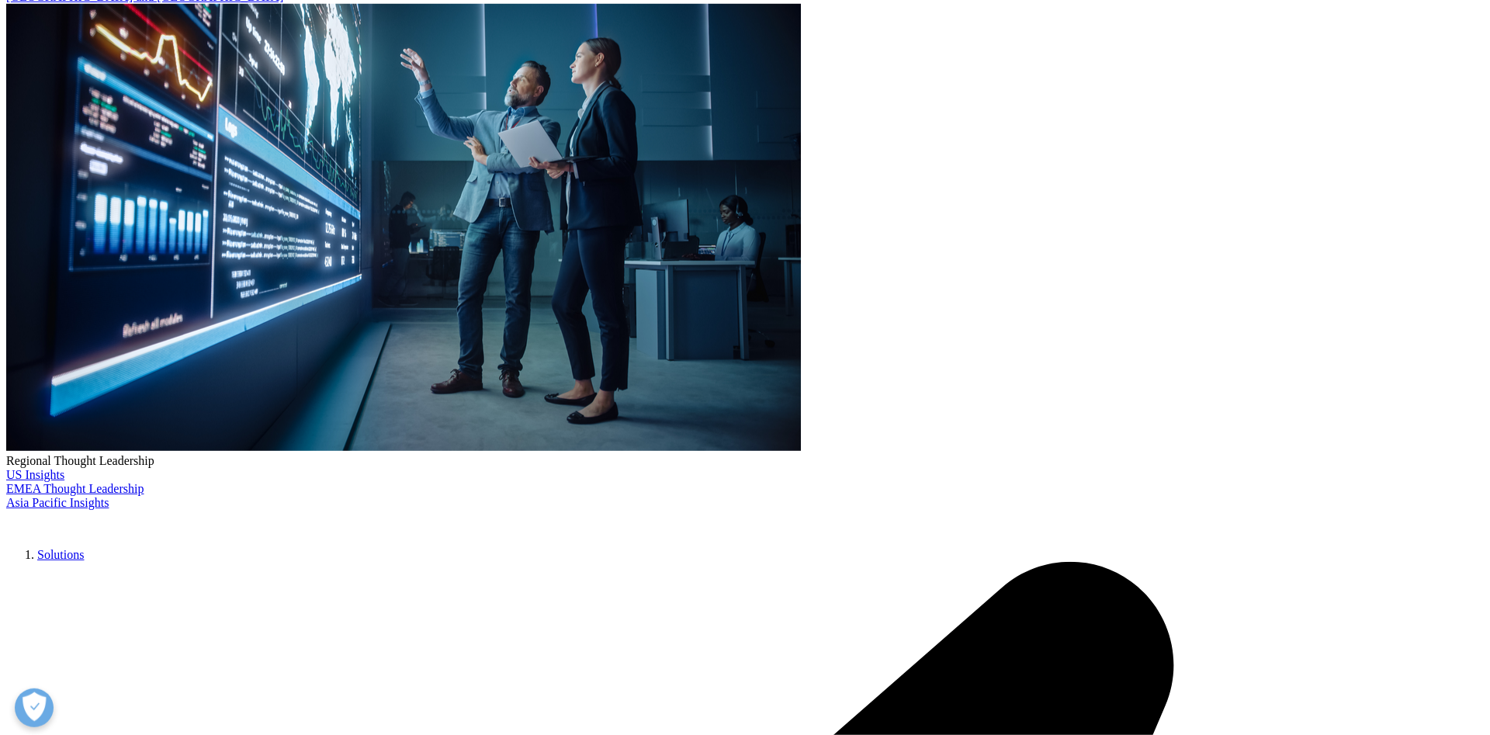
scroll to position [293, 0]
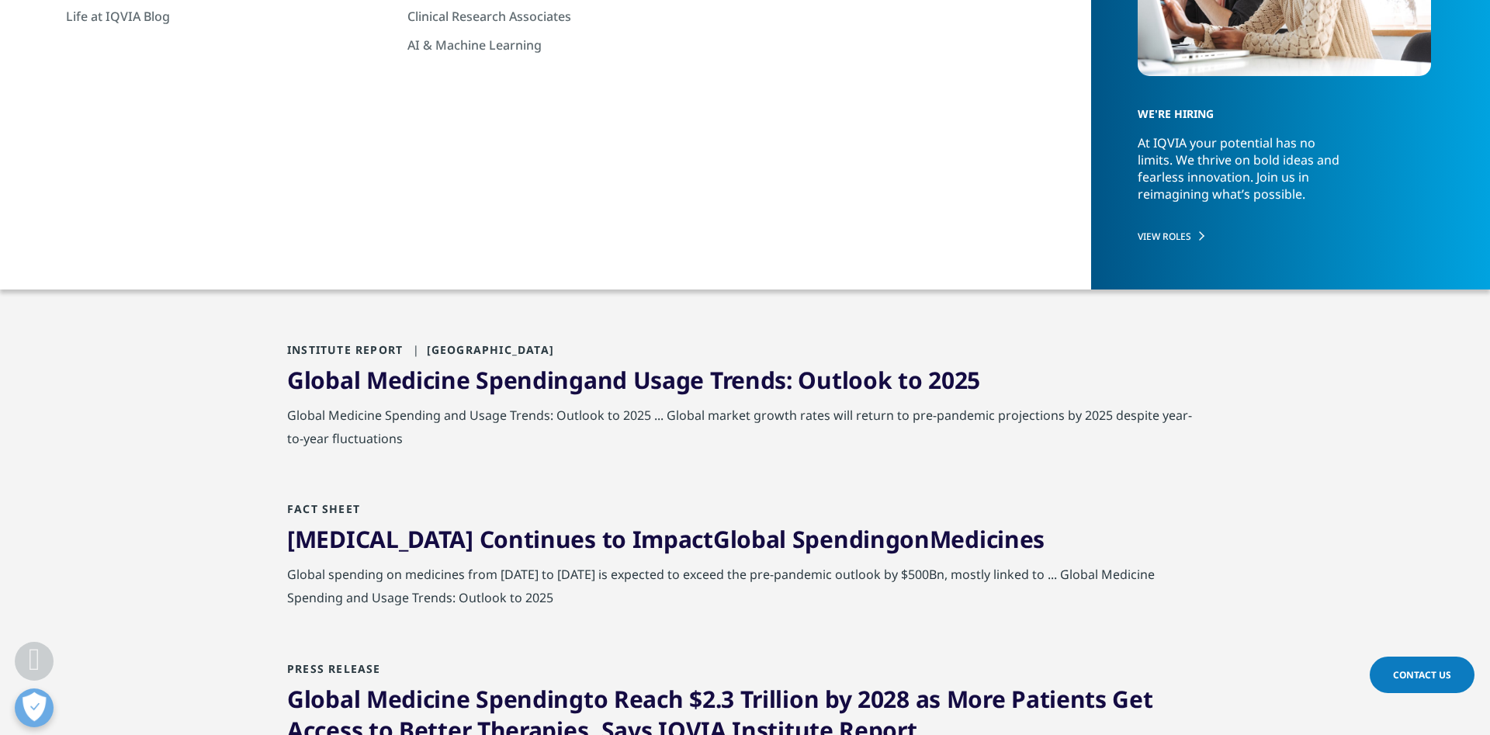
click at [689, 381] on link "Global Medicine Spending and Usage Trends: Outlook to 2025" at bounding box center [633, 380] width 693 height 32
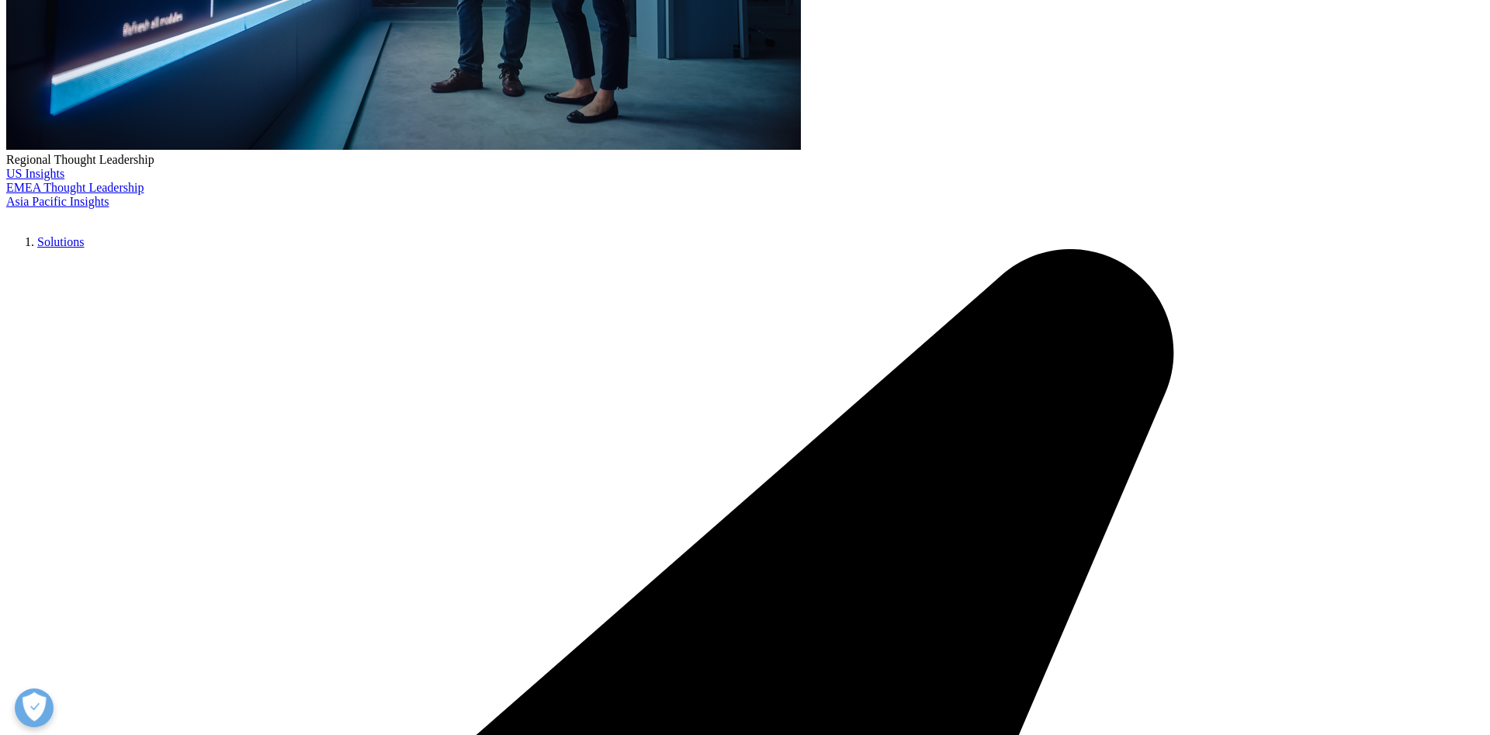
scroll to position [752, 916]
